Goal: Task Accomplishment & Management: Use online tool/utility

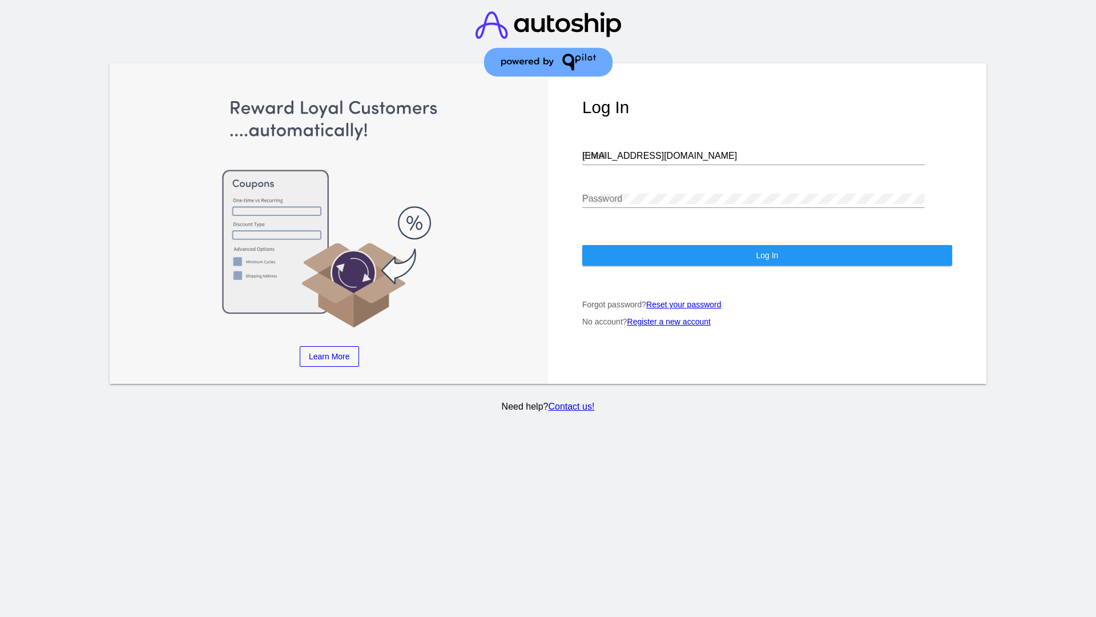
type input "[EMAIL_ADDRESS][DOMAIN_NAME]"
click at [767, 255] on span "Log In" at bounding box center [767, 255] width 22 height 9
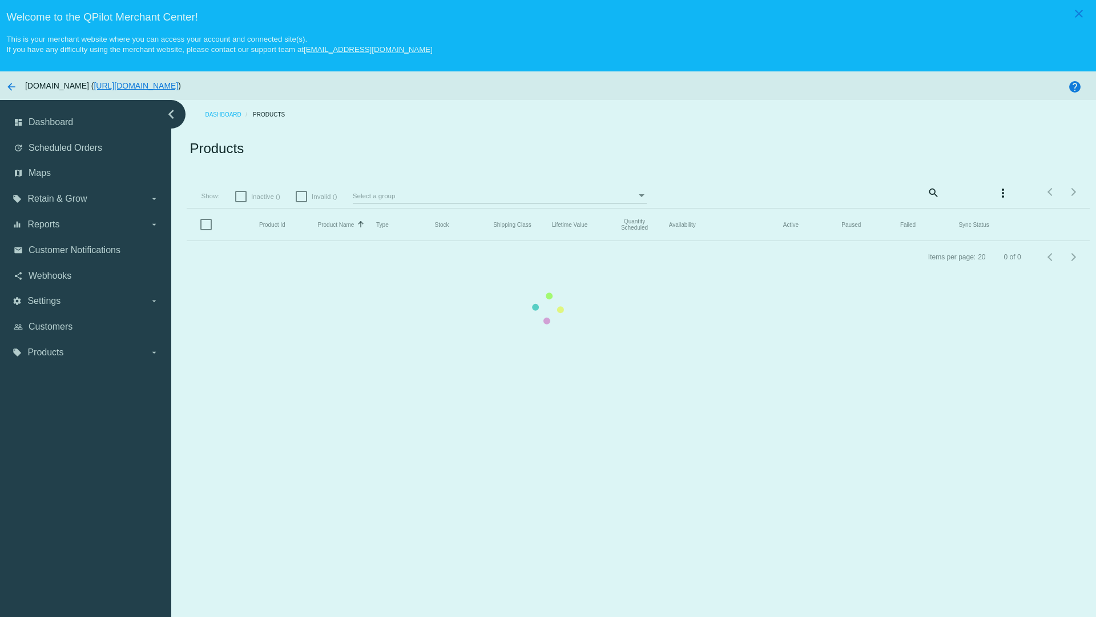
scroll to position [71, 0]
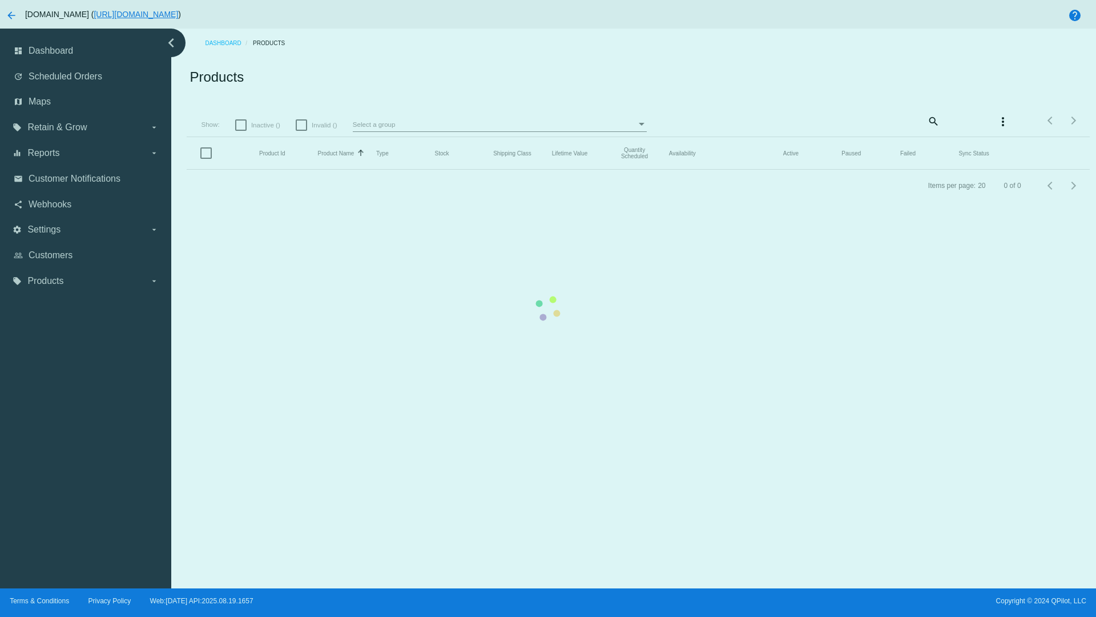
click at [257, 124] on span "Inactive ()" at bounding box center [265, 125] width 29 height 14
click at [241, 131] on input "Inactive ()" at bounding box center [240, 131] width 1 height 1
checkbox input "true"
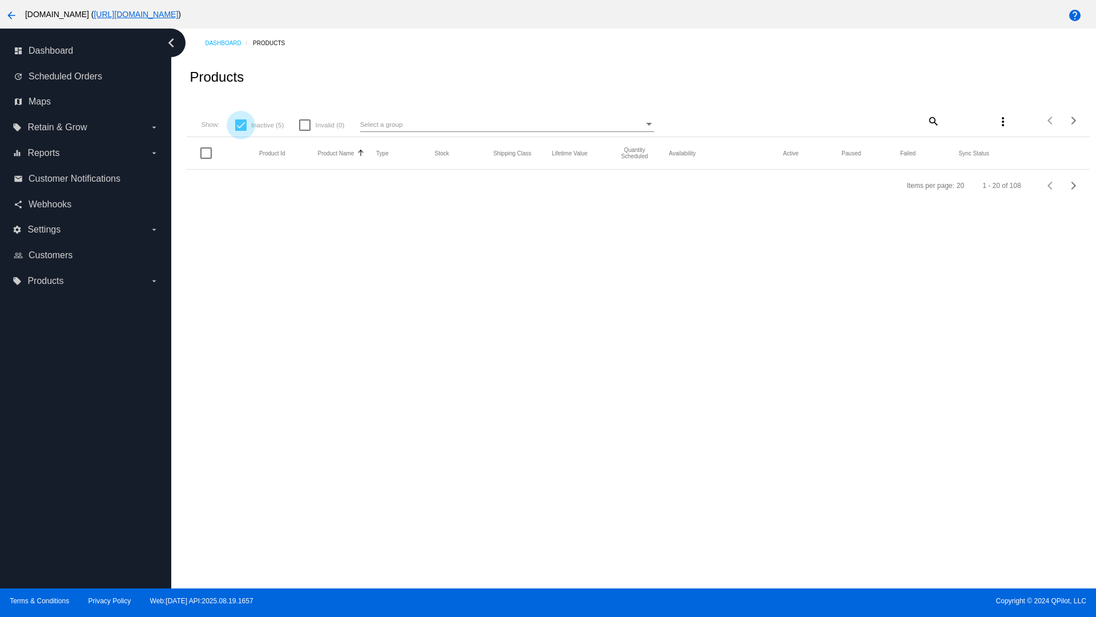
click at [926, 120] on mat-icon "search" at bounding box center [933, 121] width 14 height 18
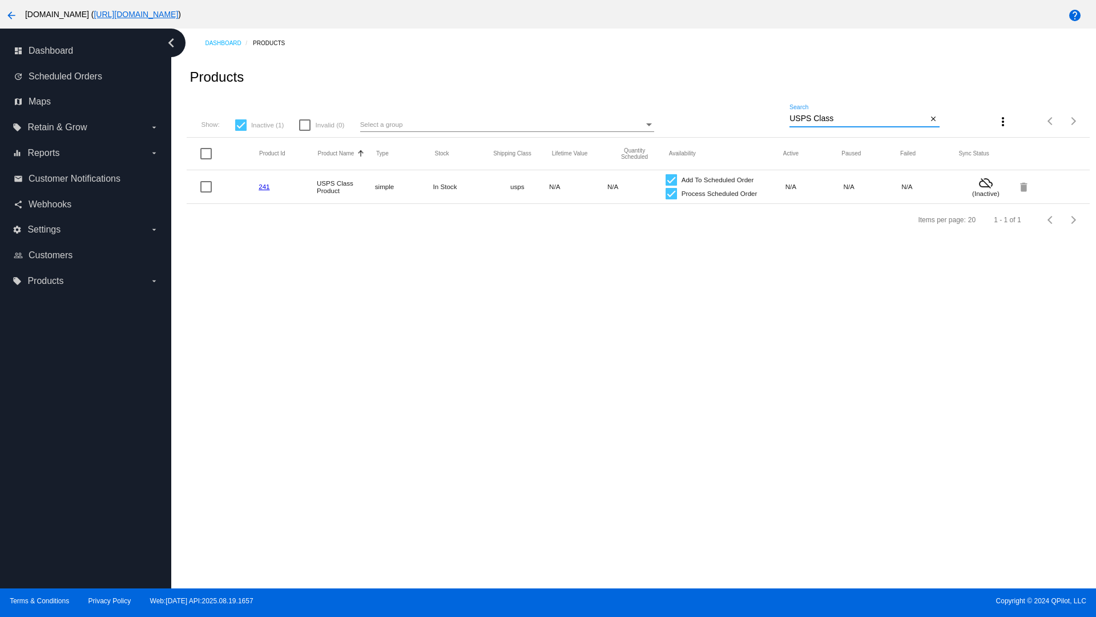
type input "Variable Enable"
